Goal: Find specific page/section: Find specific page/section

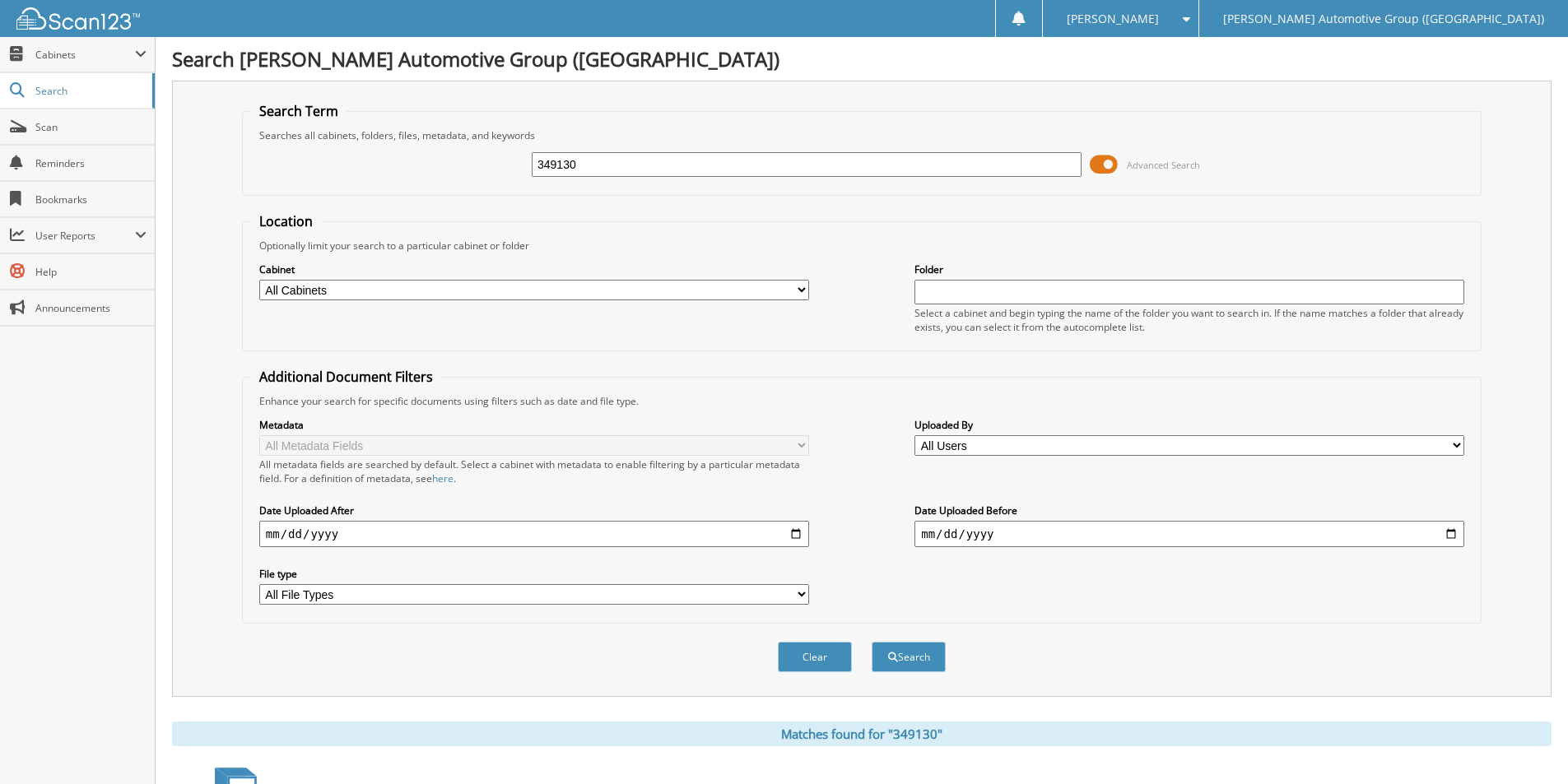
drag, startPoint x: 592, startPoint y: 164, endPoint x: 451, endPoint y: 170, distance: 141.1
click at [456, 170] on div "349130 Advanced Search" at bounding box center [861, 164] width 1221 height 44
type input "ref52214"
click at [871, 642] on button "Search" at bounding box center [908, 657] width 74 height 30
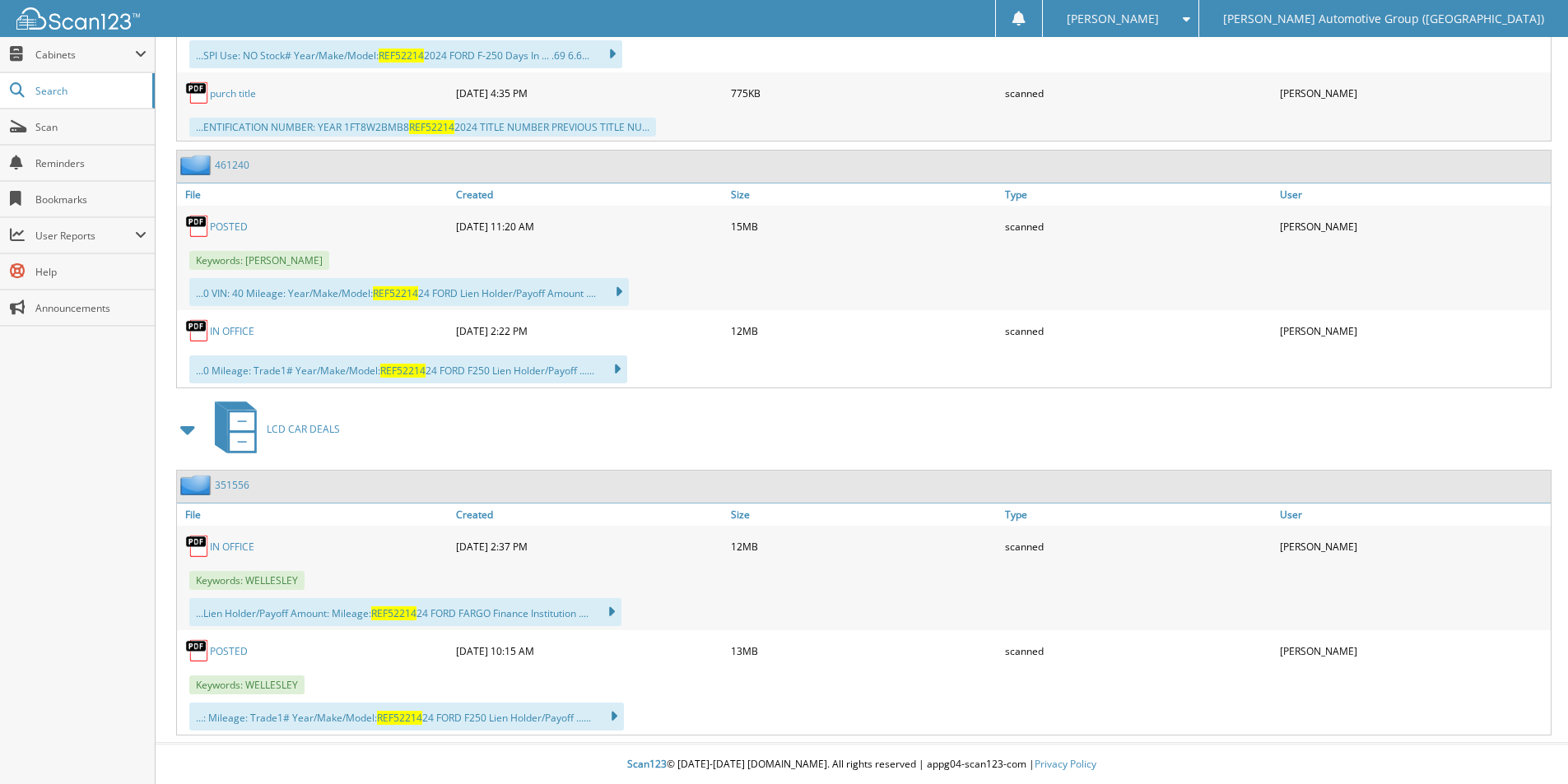
scroll to position [1119, 0]
click at [234, 486] on link "351556" at bounding box center [231, 485] width 34 height 14
